Goal: Complete application form

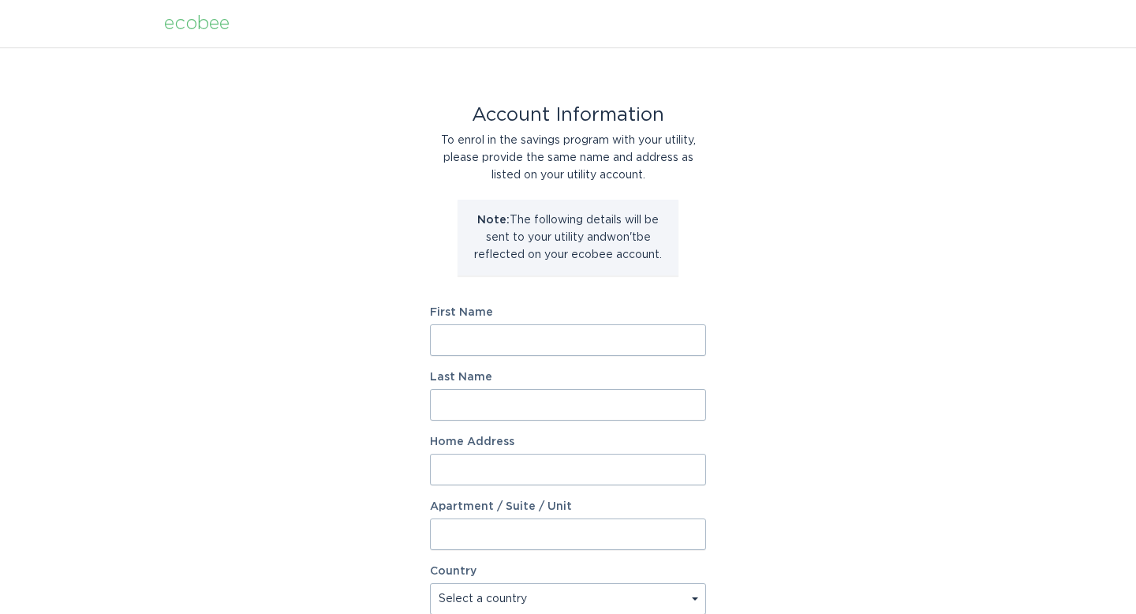
click at [512, 346] on input "First Name" at bounding box center [568, 340] width 276 height 32
type input "Karina"
click at [549, 399] on input "Last Name" at bounding box center [568, 405] width 276 height 32
type input "[PERSON_NAME]"
click at [597, 467] on input "Home Address" at bounding box center [568, 470] width 276 height 32
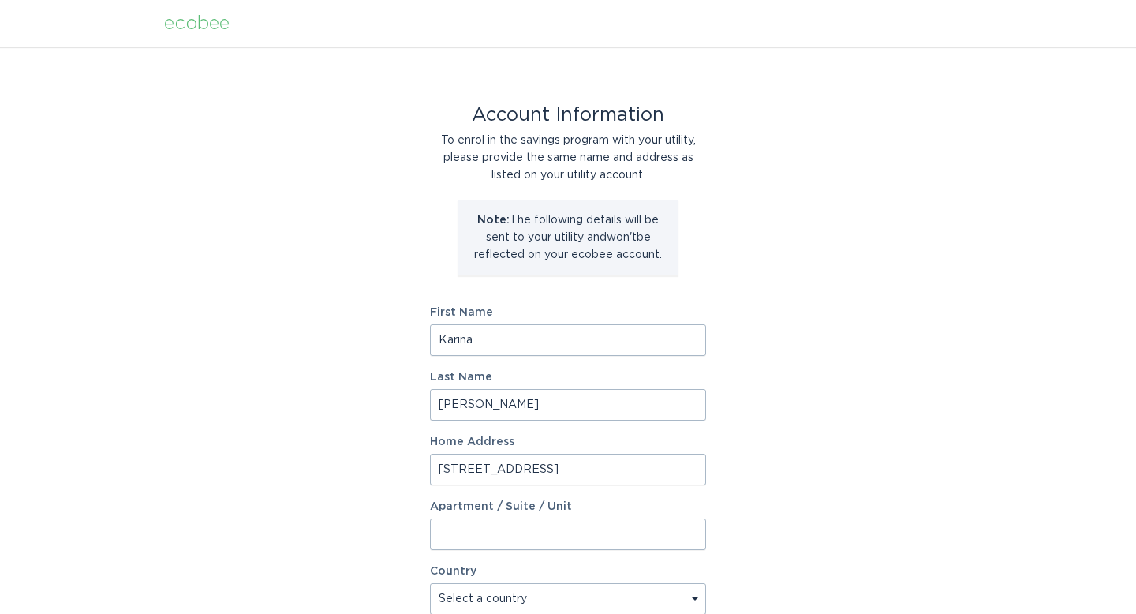
type input "[STREET_ADDRESS]"
click at [541, 538] on input "Apartment / Suite / Unit" at bounding box center [568, 534] width 276 height 32
click at [884, 425] on div "Account Information To enrol in the savings program with your utility, please p…" at bounding box center [568, 483] width 1136 height 872
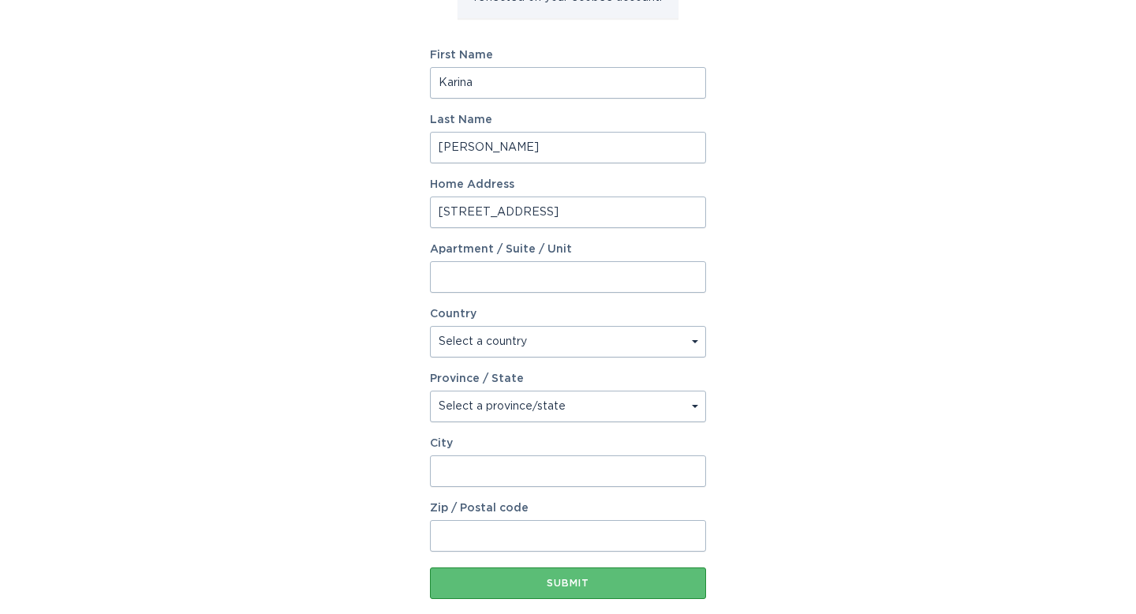
scroll to position [266, 0]
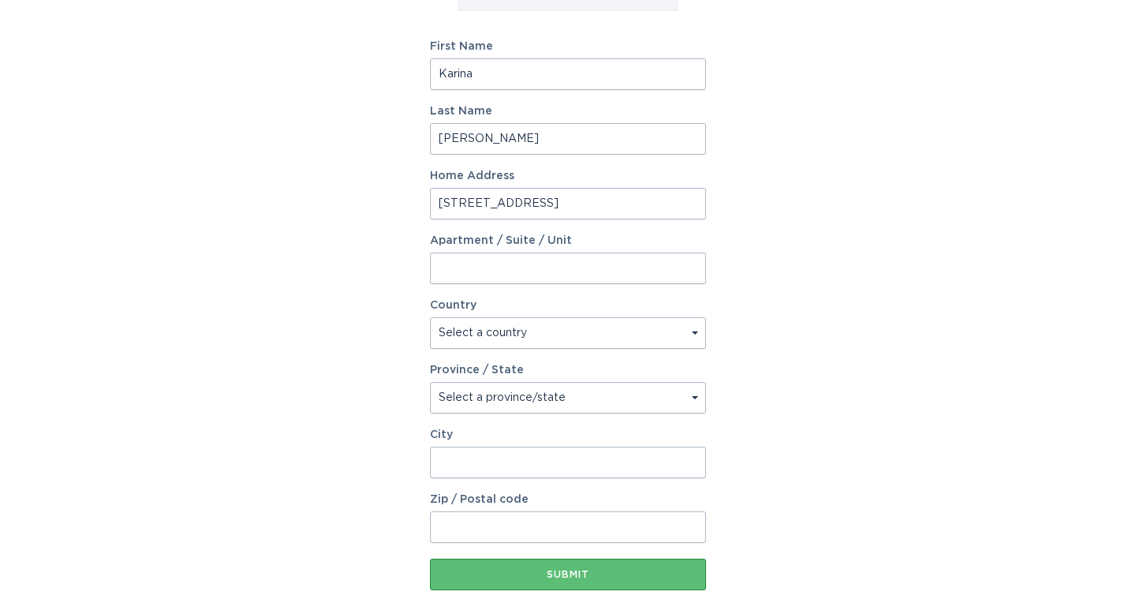
click at [693, 334] on select "Select a country [GEOGRAPHIC_DATA] [GEOGRAPHIC_DATA]" at bounding box center [568, 333] width 276 height 32
select select "US"
click at [430, 317] on select "Select a country [GEOGRAPHIC_DATA] [GEOGRAPHIC_DATA]" at bounding box center [568, 333] width 276 height 32
click at [701, 400] on select "Select a province/state [US_STATE] [US_STATE] [US_STATE] [US_STATE] [US_STATE] …" at bounding box center [568, 398] width 276 height 32
select select "NY"
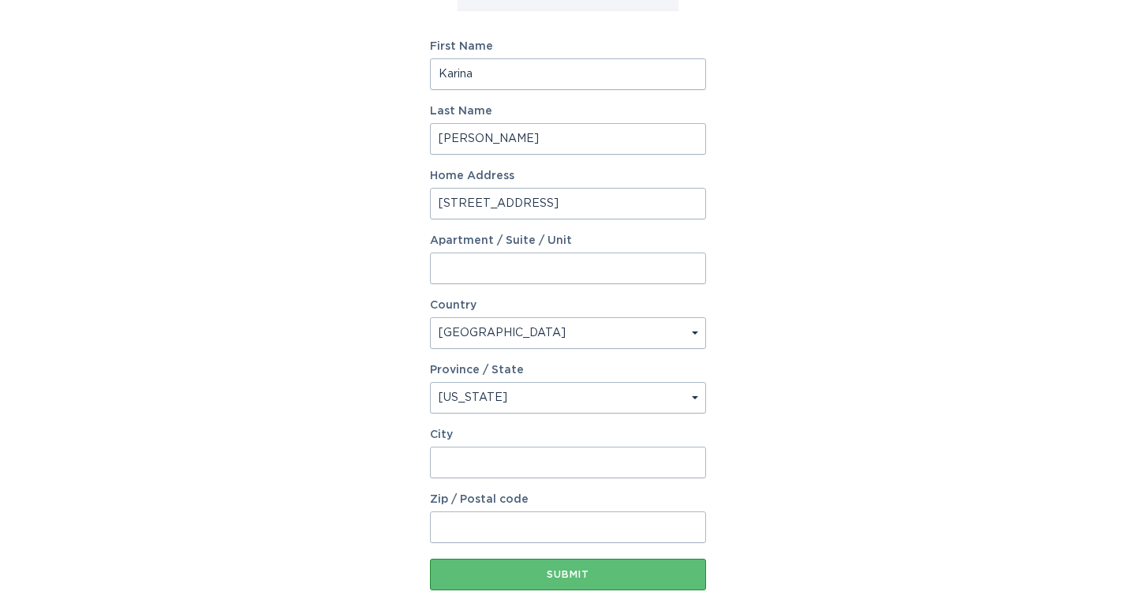
click at [430, 382] on select "Select a province/state [US_STATE] [US_STATE] [US_STATE] [US_STATE] [US_STATE] …" at bounding box center [568, 398] width 276 height 32
click at [571, 463] on input "City" at bounding box center [568, 463] width 276 height 32
type input "Carmel"
click at [587, 522] on input "Zip / Postal code" at bounding box center [568, 527] width 276 height 32
click at [878, 459] on div "Account Information To enrol in the savings program with your utility, please p…" at bounding box center [568, 217] width 1136 height 872
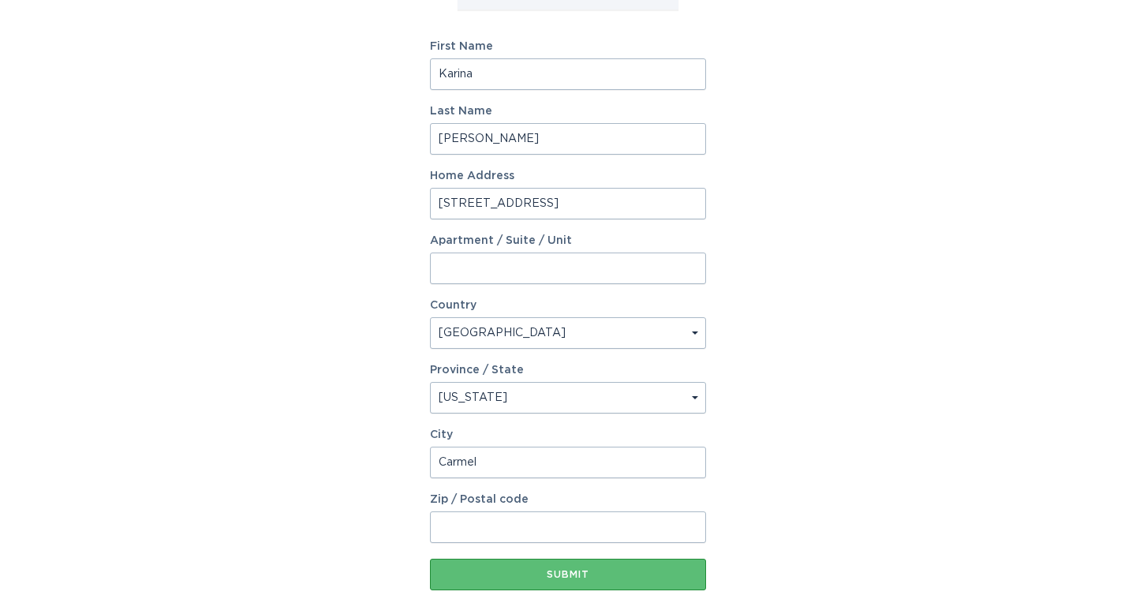
click at [499, 519] on input "Zip / Postal code" at bounding box center [568, 527] width 276 height 32
type input "10512"
click at [623, 570] on div "Submit" at bounding box center [568, 574] width 260 height 9
